Goal: Task Accomplishment & Management: Complete application form

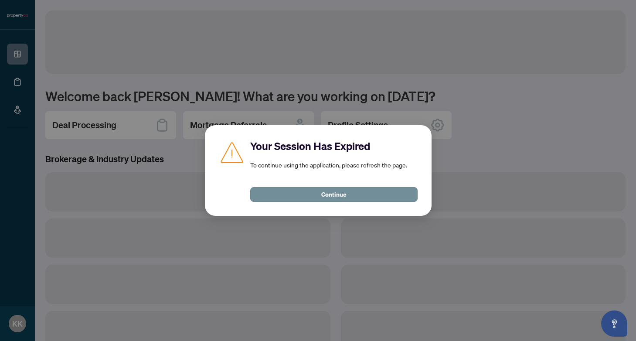
click at [338, 193] on span "Continue" at bounding box center [333, 194] width 25 height 14
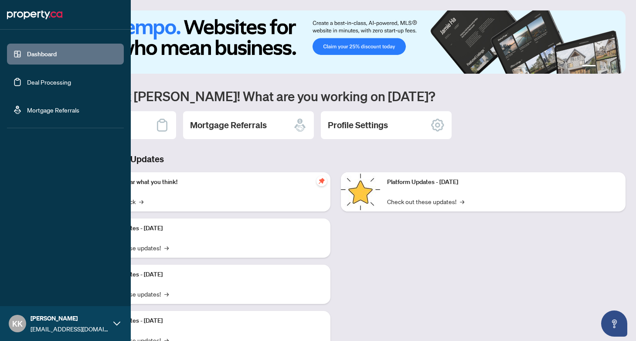
click at [41, 78] on link "Deal Processing" at bounding box center [49, 82] width 44 height 8
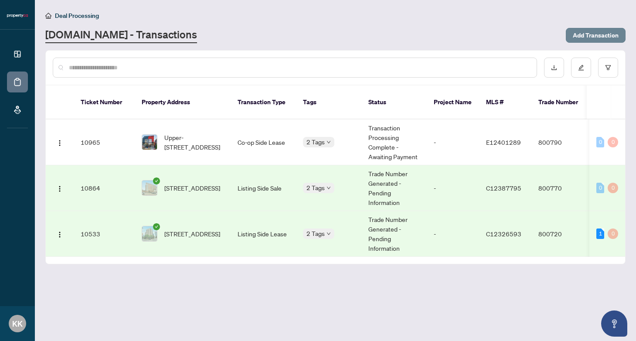
click at [588, 31] on span "Add Transaction" at bounding box center [596, 35] width 46 height 14
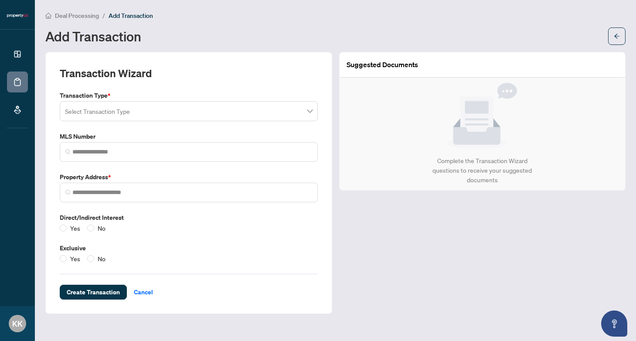
click at [213, 101] on div "Select Transaction Type" at bounding box center [189, 111] width 258 height 20
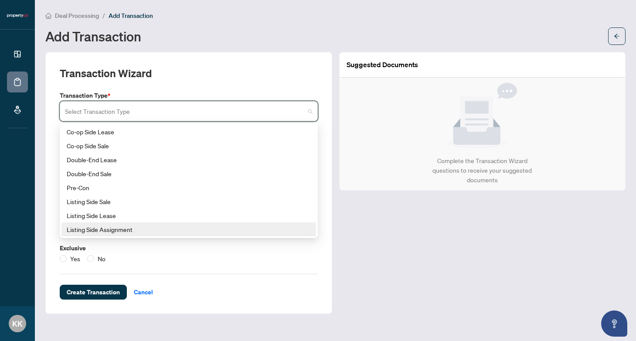
click at [191, 221] on div "Listing Side Lease" at bounding box center [188, 215] width 254 height 14
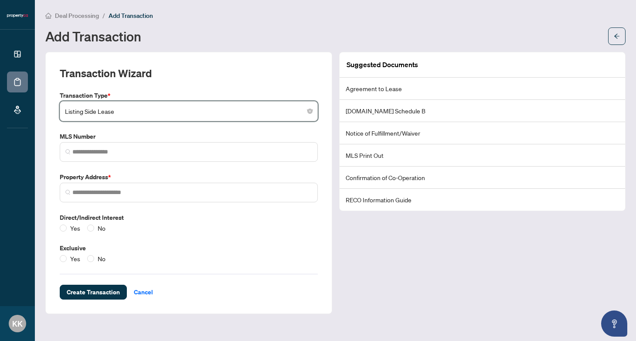
click at [191, 223] on div "Yes No" at bounding box center [189, 228] width 258 height 10
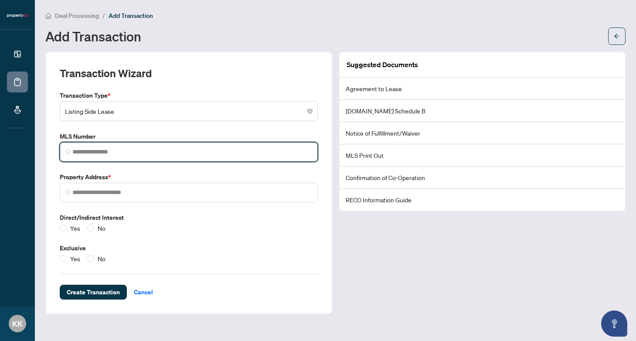
click at [166, 151] on input "search" at bounding box center [192, 151] width 240 height 9
